Goal: Task Accomplishment & Management: Complete application form

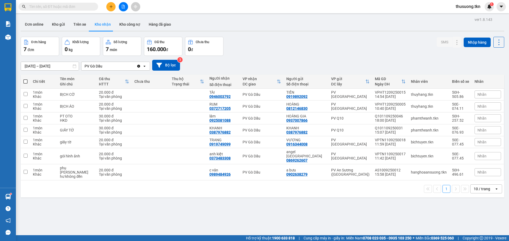
click at [109, 5] on button at bounding box center [110, 6] width 9 height 9
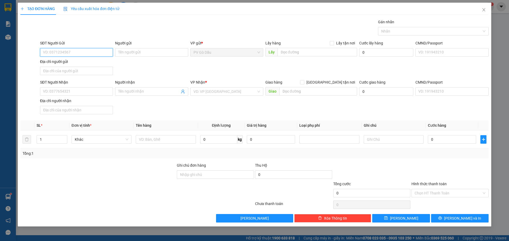
click at [81, 51] on input "SĐT Người Gửi" at bounding box center [76, 52] width 73 height 8
click at [104, 50] on input "SĐT Người Gửi" at bounding box center [76, 52] width 73 height 8
click at [68, 61] on div "0918414342 - đào" at bounding box center [76, 63] width 66 height 6
type input "0918414342"
type input "đào"
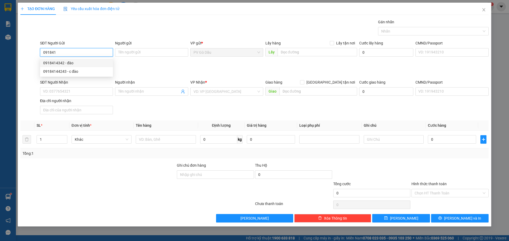
type input "0965330088"
type input "hòa"
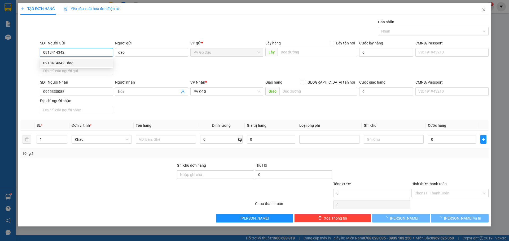
type input "30.000"
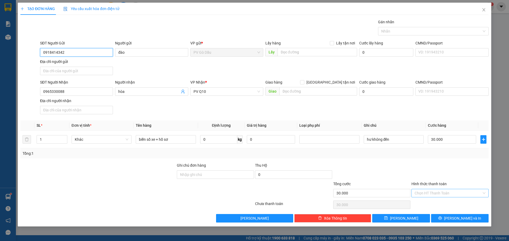
type input "0918414342"
click at [441, 190] on input "Hình thức thanh toán" at bounding box center [447, 193] width 67 height 8
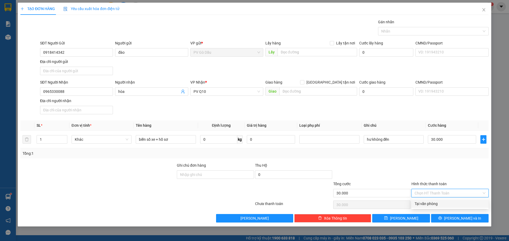
click at [428, 201] on div "Tại văn phòng" at bounding box center [449, 204] width 77 height 8
type input "0"
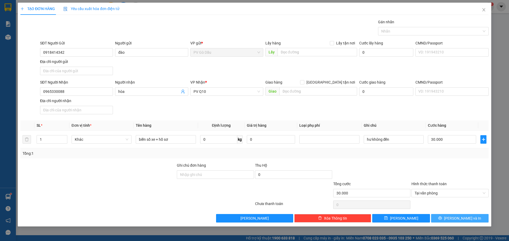
click at [465, 221] on button "[PERSON_NAME] và In" at bounding box center [459, 218] width 57 height 8
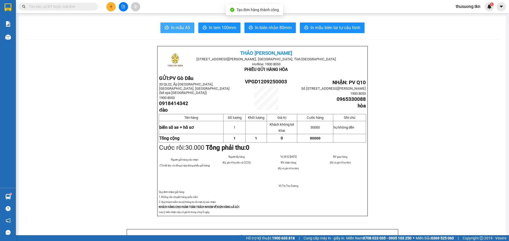
click at [174, 29] on span "In mẫu A5" at bounding box center [180, 27] width 19 height 7
click at [189, 30] on button "In mẫu A5" at bounding box center [177, 28] width 34 height 11
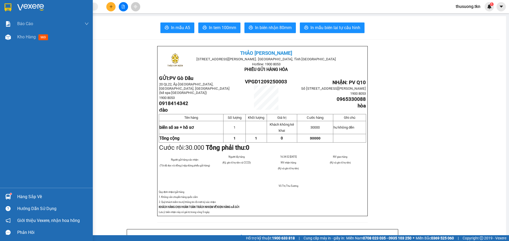
click at [36, 44] on div "Báo cáo Mẫu 1: Báo cáo dòng tiền theo nhân viên Mẫu 2: Thống kê đơn hàng theo n…" at bounding box center [46, 102] width 93 height 171
click at [40, 39] on span "mới" at bounding box center [43, 37] width 10 height 6
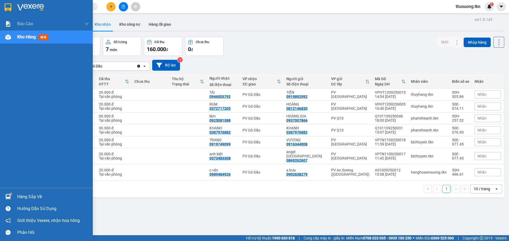
click at [12, 197] on div at bounding box center [7, 196] width 9 height 9
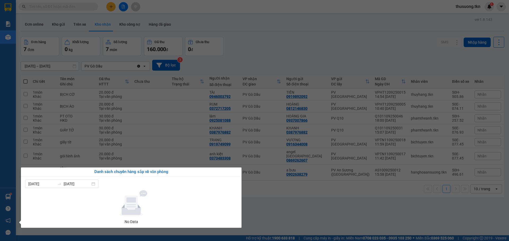
click at [241, 194] on div "[DATE] [DATE] No Data" at bounding box center [131, 202] width 220 height 51
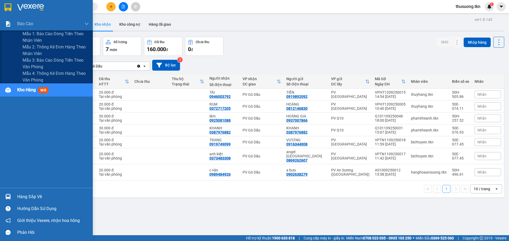
click at [5, 28] on div "Báo cáo Mẫu 1: Báo cáo dòng tiền theo nhân viên Mẫu 2: Thống kê đơn hàng theo n…" at bounding box center [46, 120] width 93 height 241
click at [39, 64] on span "Mẫu 3: Báo cáo dòng tiền theo văn phòng" at bounding box center [56, 63] width 66 height 13
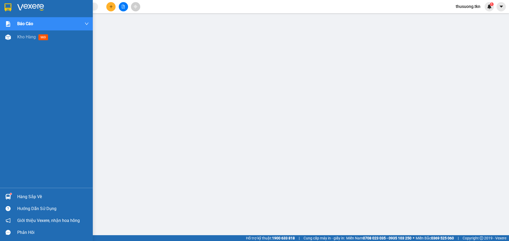
click at [23, 199] on div "Hàng sắp về" at bounding box center [53, 197] width 72 height 8
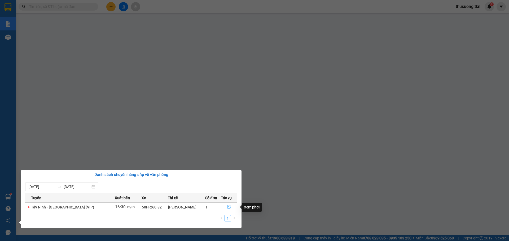
click at [228, 208] on icon "file-done" at bounding box center [229, 207] width 4 height 4
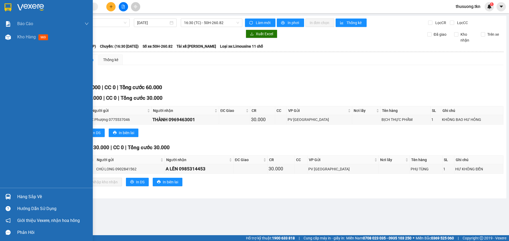
click at [12, 198] on div at bounding box center [7, 196] width 9 height 9
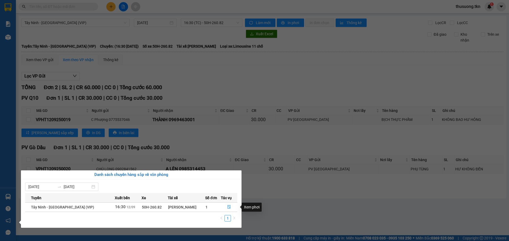
click at [270, 195] on section "Kết quả tìm kiếm ( 0 ) Bộ lọc No Data thusuong.tkn 1 Báo cáo Mẫu 1: Báo cáo dòn…" at bounding box center [254, 120] width 509 height 241
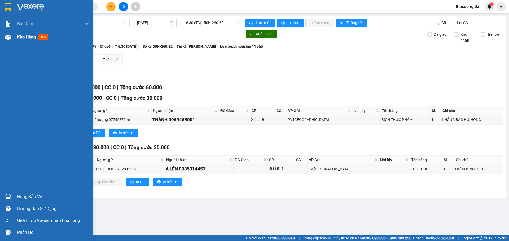
click at [24, 40] on div "Kho hàng mới" at bounding box center [33, 37] width 33 height 7
